Goal: Transaction & Acquisition: Purchase product/service

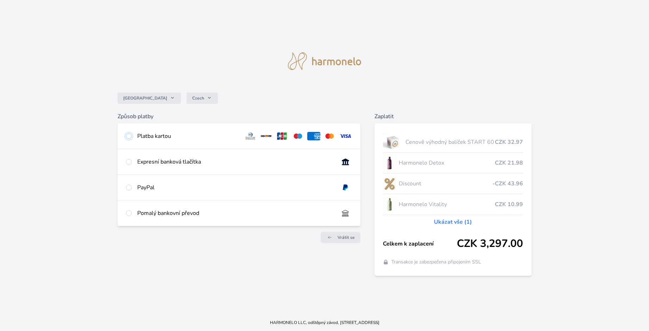
click at [128, 136] on input "radio" at bounding box center [129, 136] width 6 height 6
radio input "true"
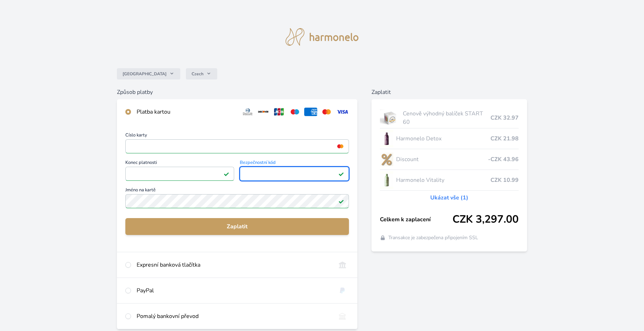
click at [341, 202] on img at bounding box center [341, 201] width 6 height 6
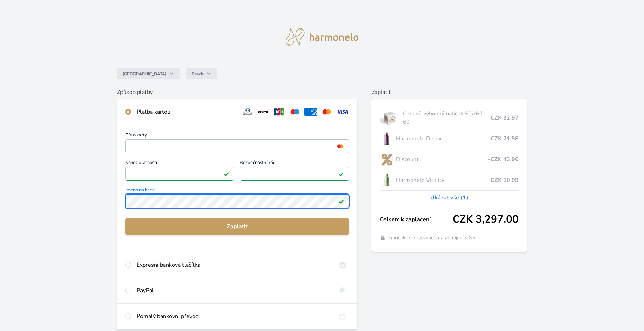
click at [109, 198] on div "Česko Czech Způsob platby Platba kartou Číslo karty <p>Your browser does not su…" at bounding box center [322, 183] width 644 height 366
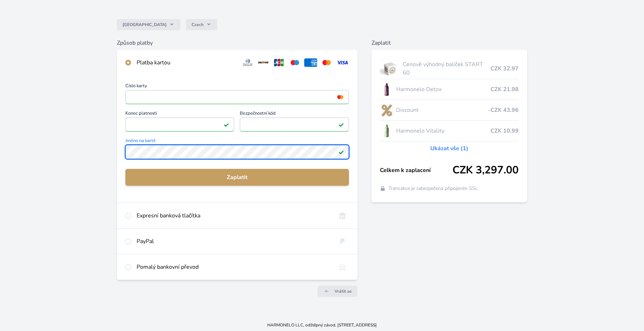
scroll to position [52, 0]
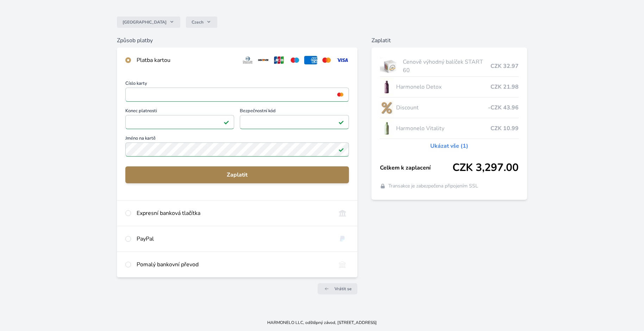
click at [244, 174] on span "Zaplatit" at bounding box center [237, 175] width 213 height 8
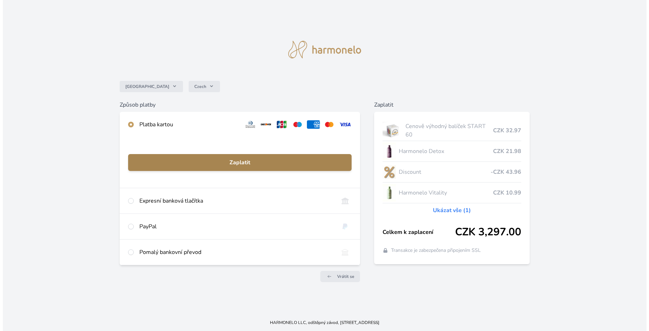
scroll to position [0, 0]
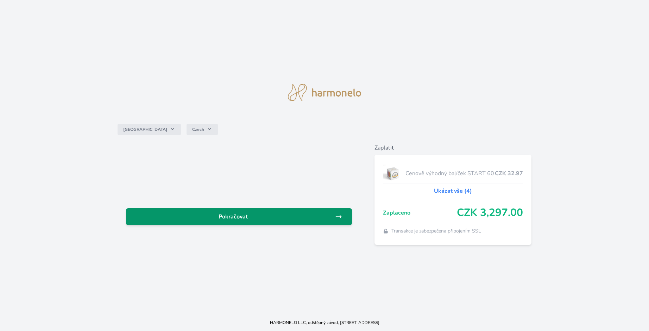
click at [232, 216] on span "Pokračovat" at bounding box center [233, 217] width 203 height 8
